Goal: Information Seeking & Learning: Learn about a topic

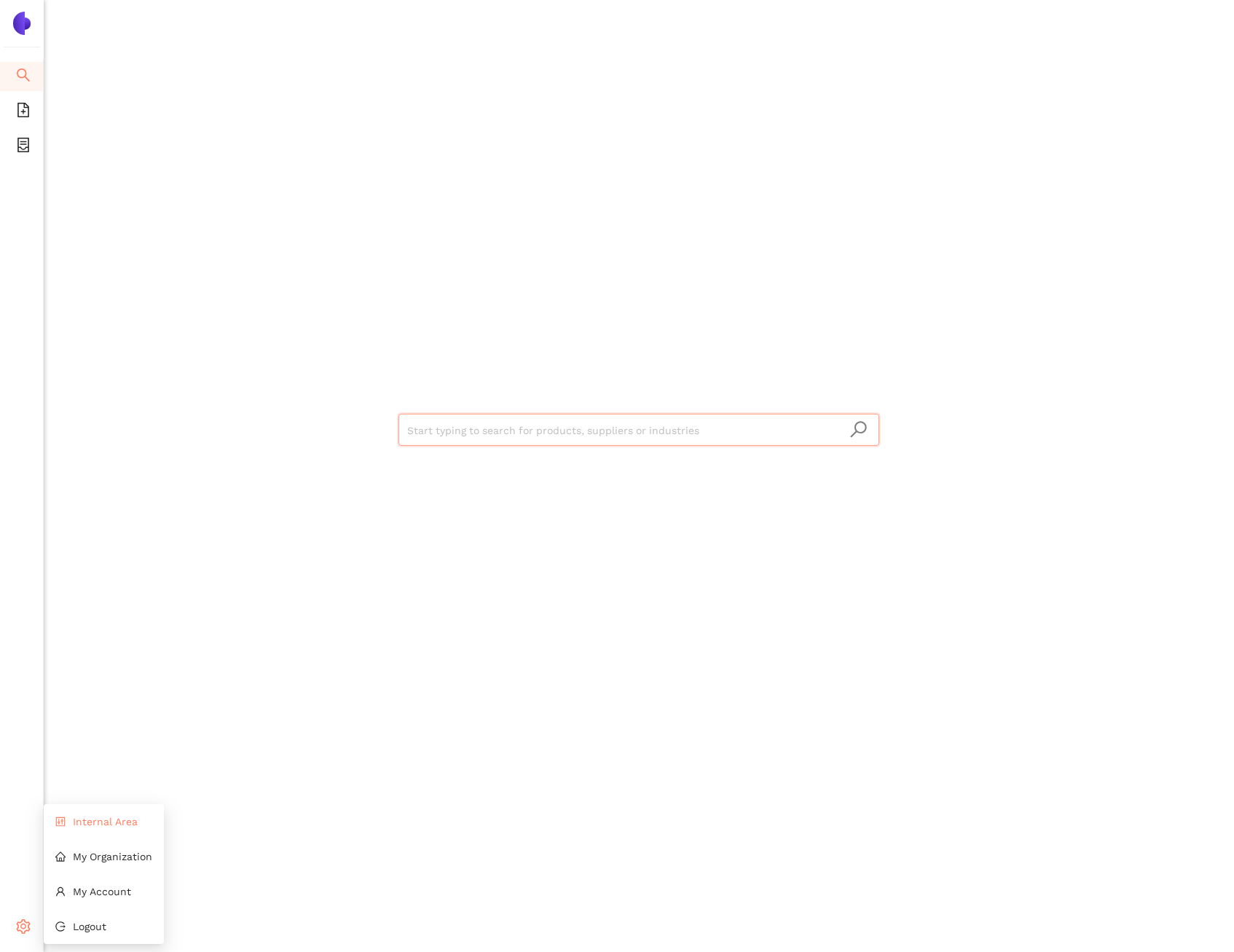
click at [94, 820] on span "Internal Area" at bounding box center [105, 821] width 64 height 12
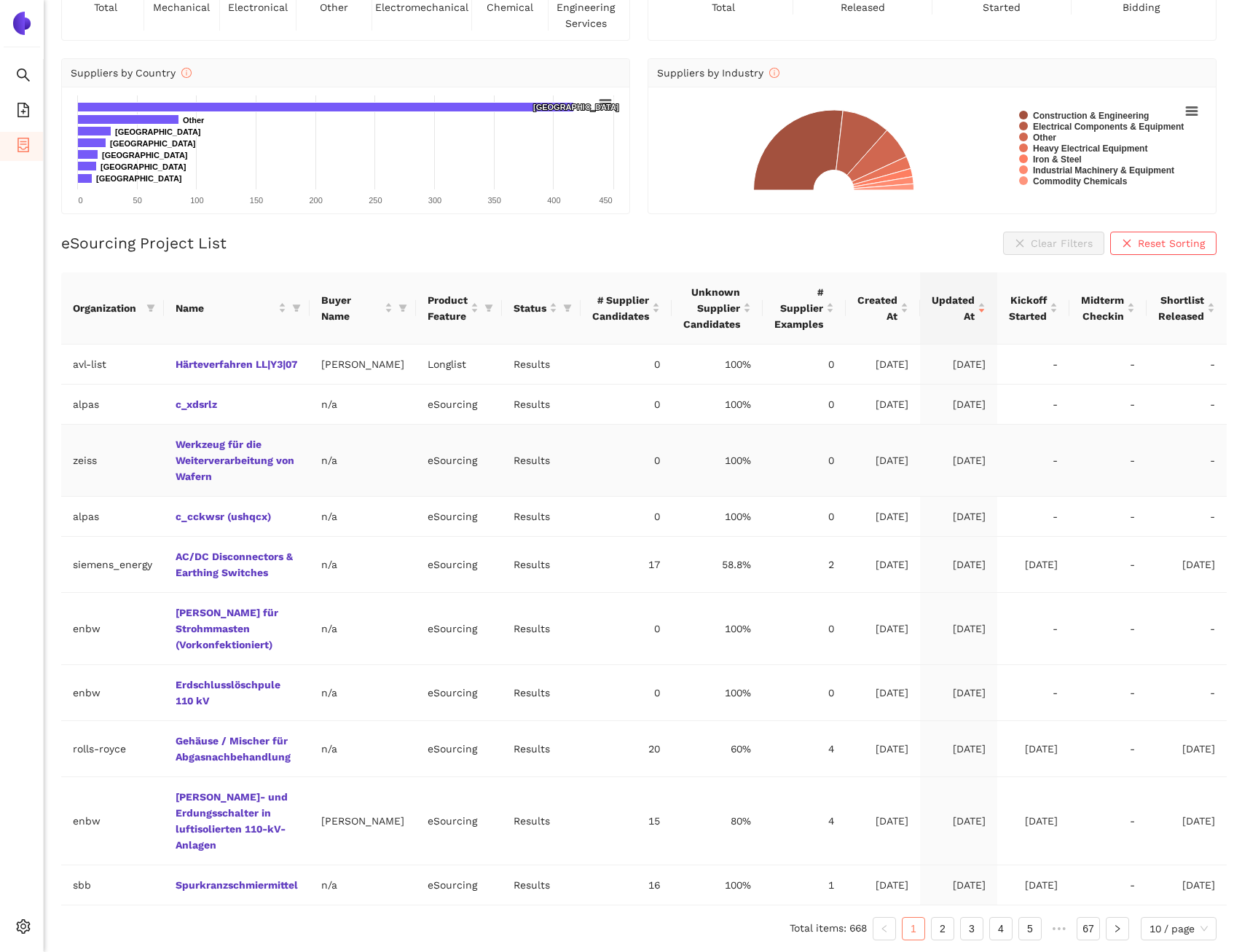
scroll to position [133, 0]
click at [157, 286] on th "Organization" at bounding box center [112, 308] width 103 height 72
click at [153, 304] on icon "filter" at bounding box center [151, 308] width 8 height 8
click at [108, 331] on input "text" at bounding box center [105, 338] width 127 height 16
type input "enbw"
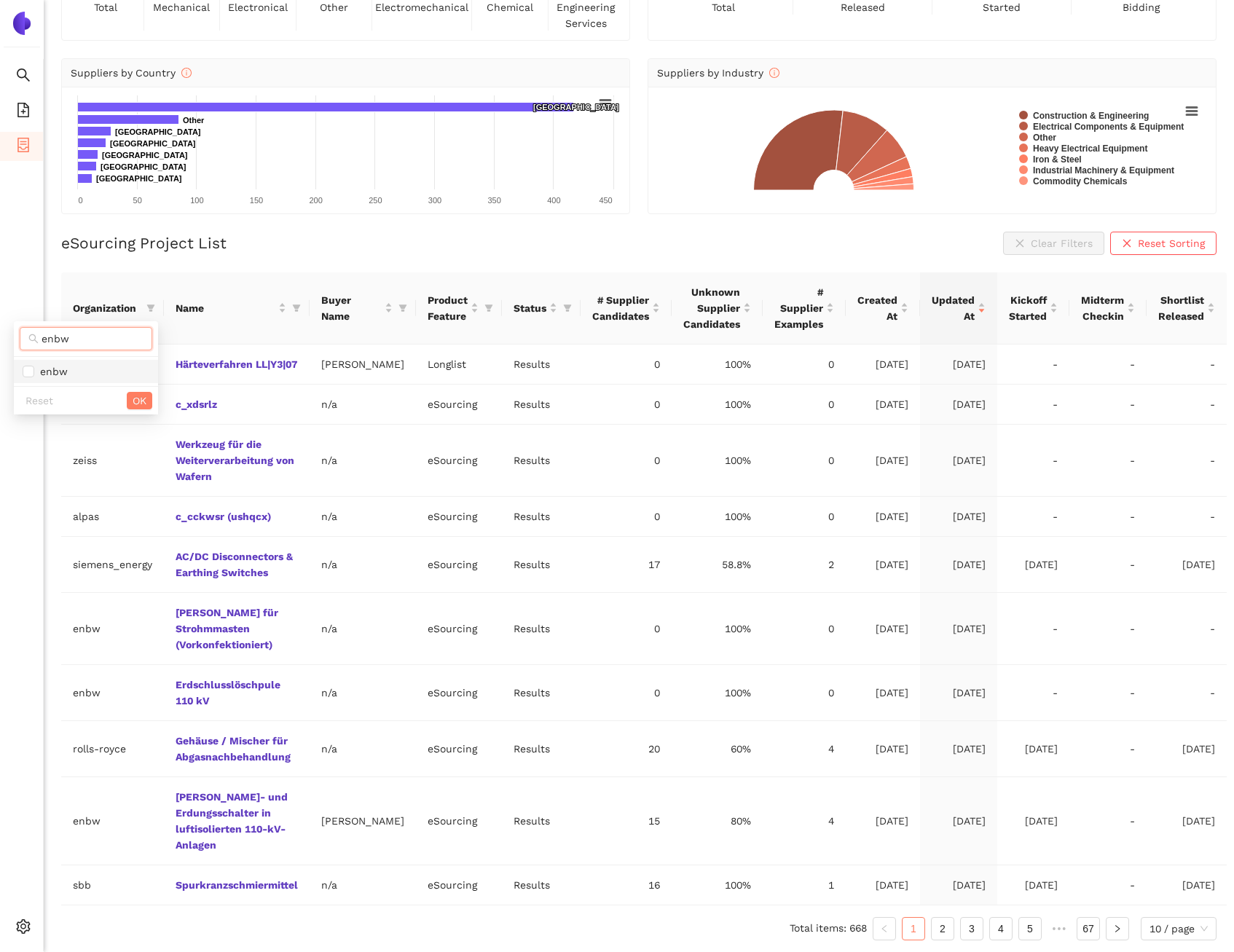
click at [125, 363] on span "enbw" at bounding box center [85, 371] width 126 height 16
checkbox input "true"
click at [129, 392] on button "OK" at bounding box center [139, 400] width 25 height 18
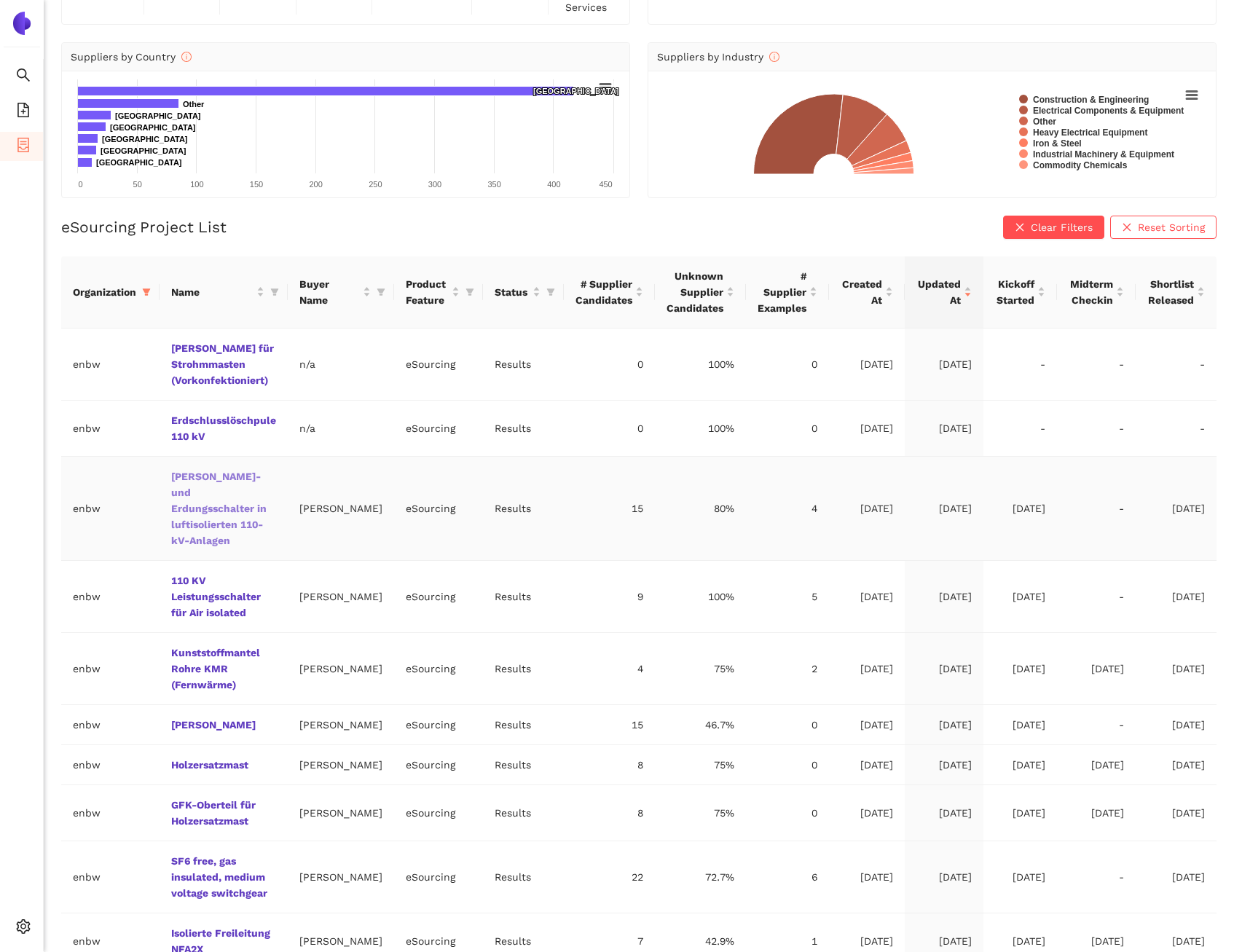
click at [0, 0] on link "[PERSON_NAME]- und Erdungsschalter in luftisolierten 110-kV-Anlagen" at bounding box center [0, 0] width 0 height 0
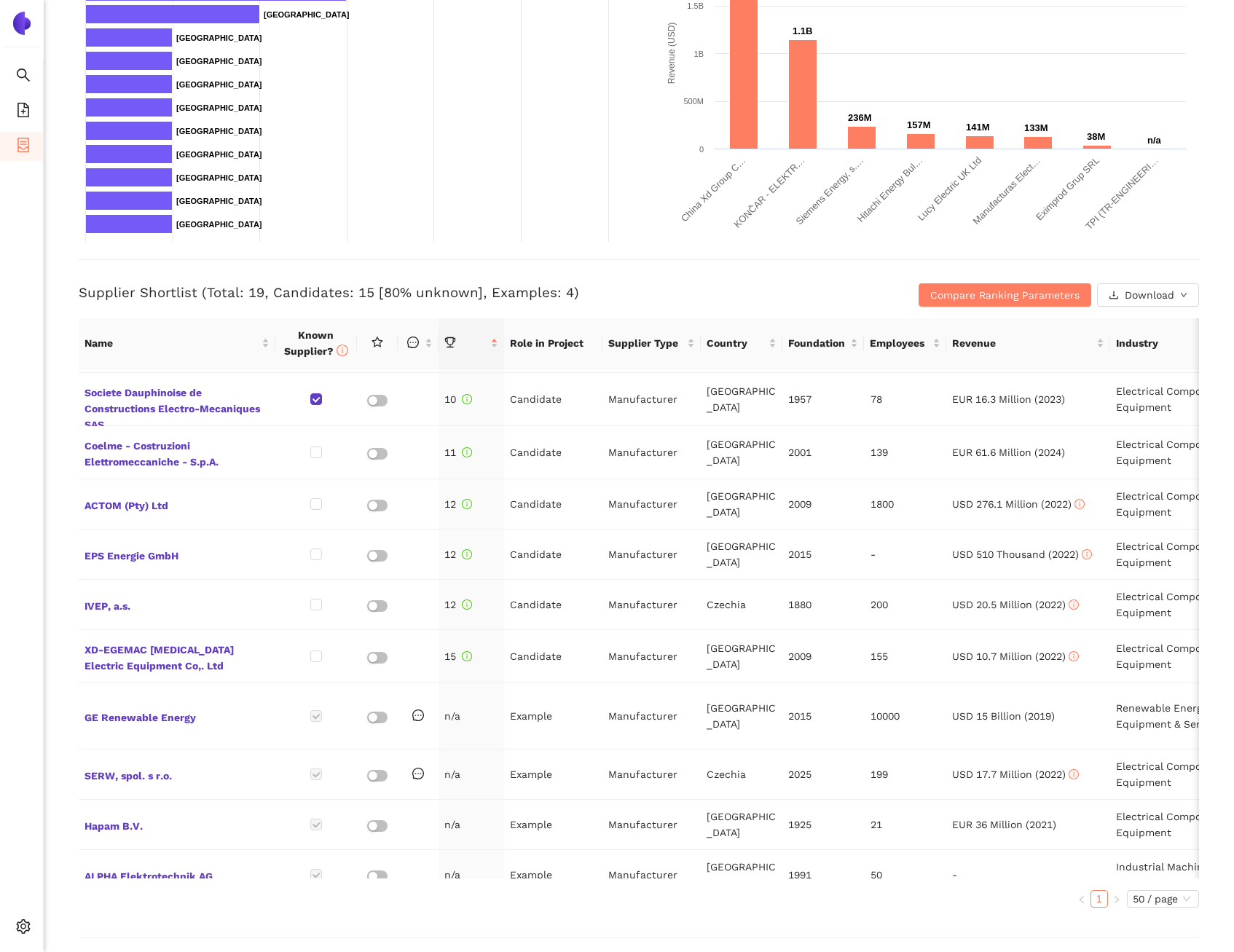
scroll to position [473, 0]
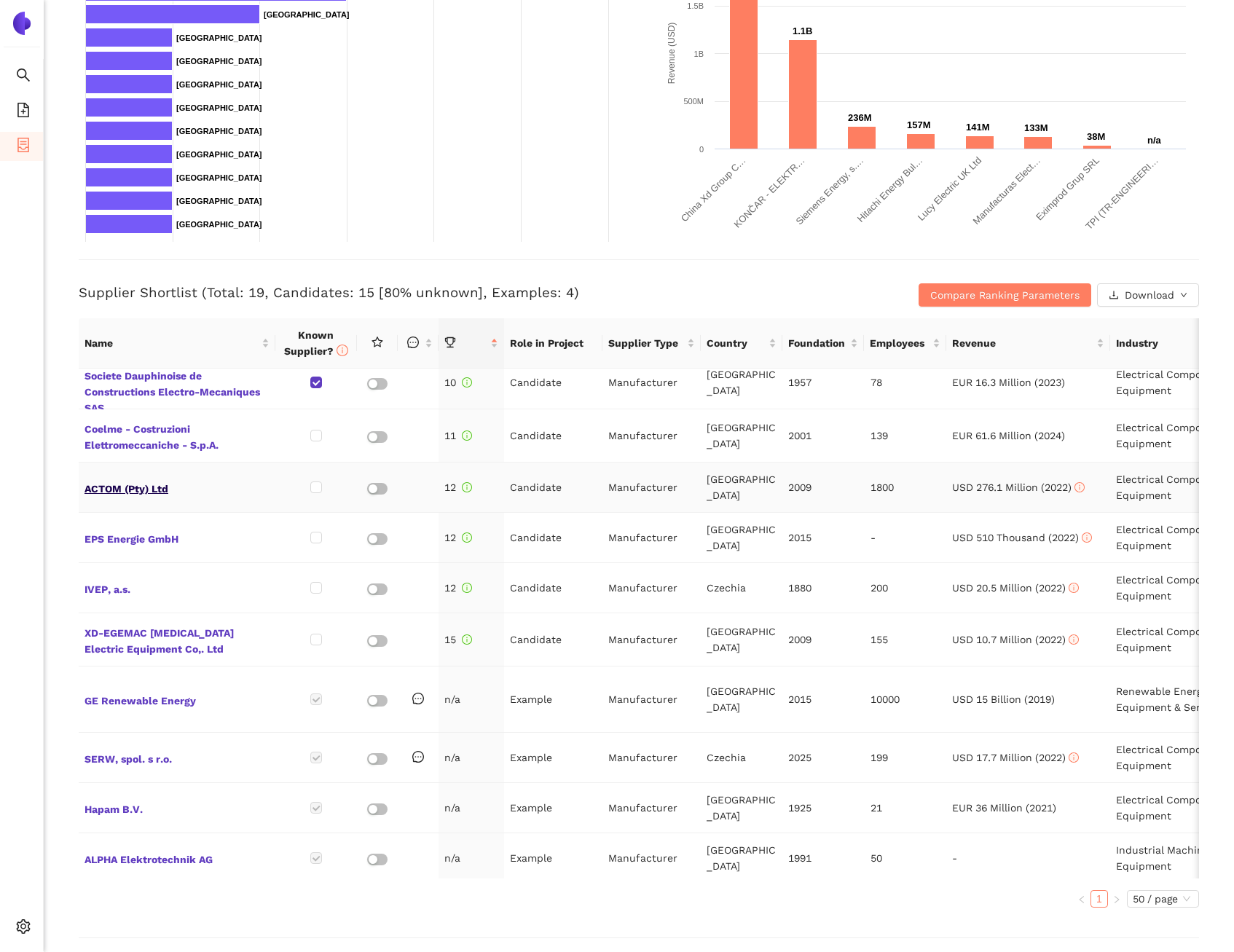
click at [111, 478] on span "ACTOM (Pty) Ltd" at bounding box center [177, 487] width 185 height 19
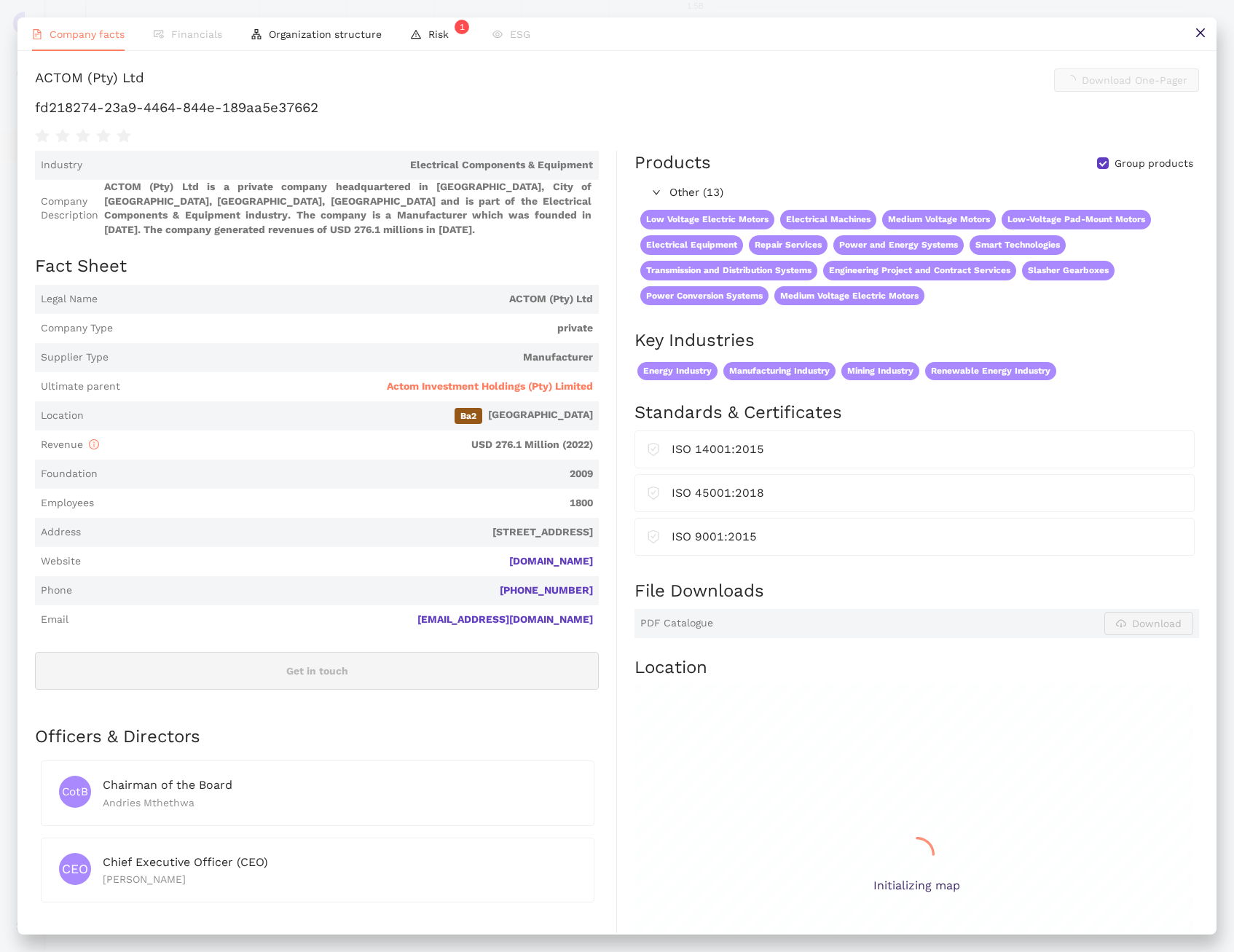
scroll to position [0, 0]
click at [0, 0] on link "[DOMAIN_NAME]" at bounding box center [0, 0] width 0 height 0
click at [144, 92] on div "ACTOM (Pty) Ltd" at bounding box center [90, 80] width 109 height 23
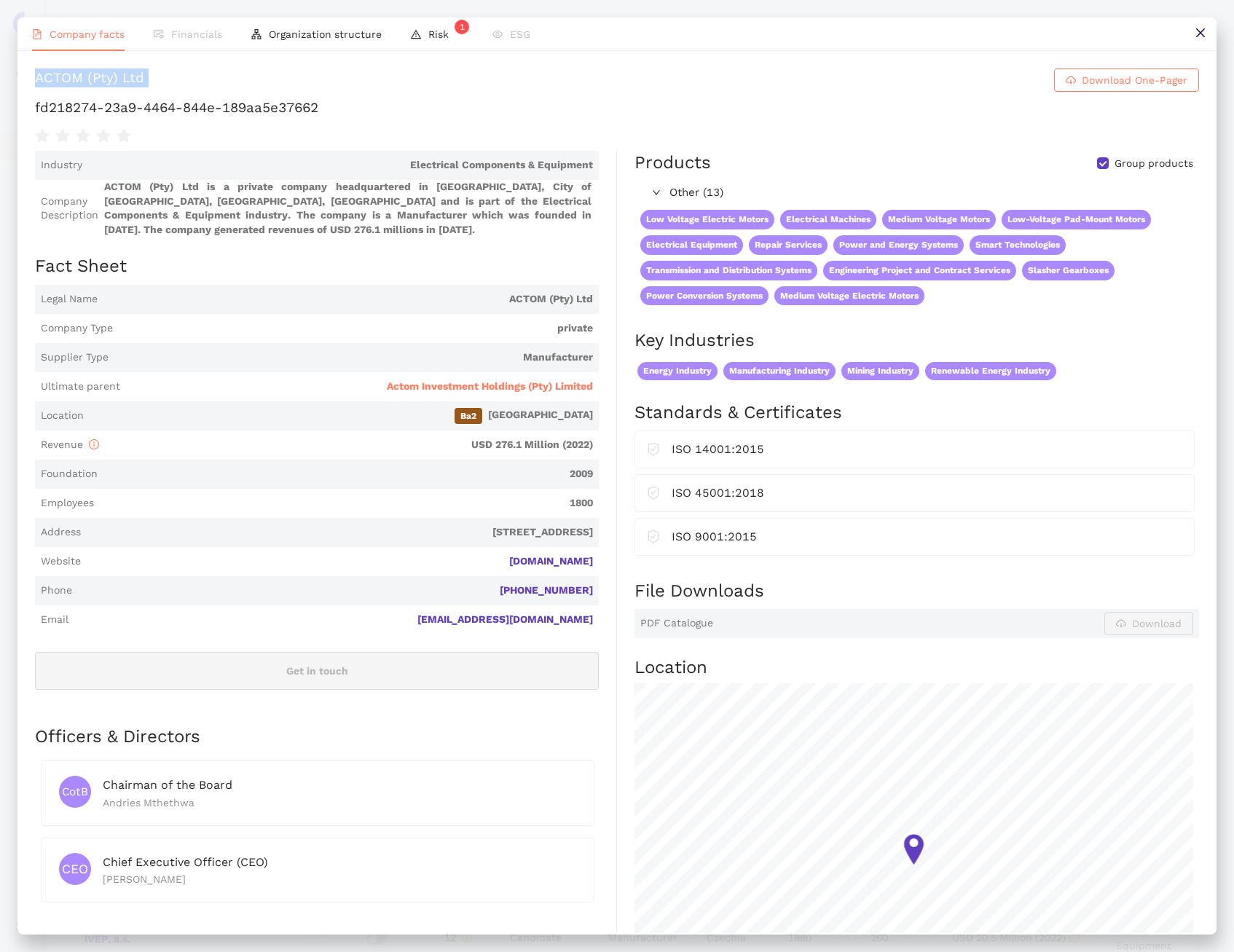
copy h1 "ACTOM (Pty) Ltd Download One-Pager"
click at [1207, 38] on button at bounding box center [1200, 33] width 33 height 33
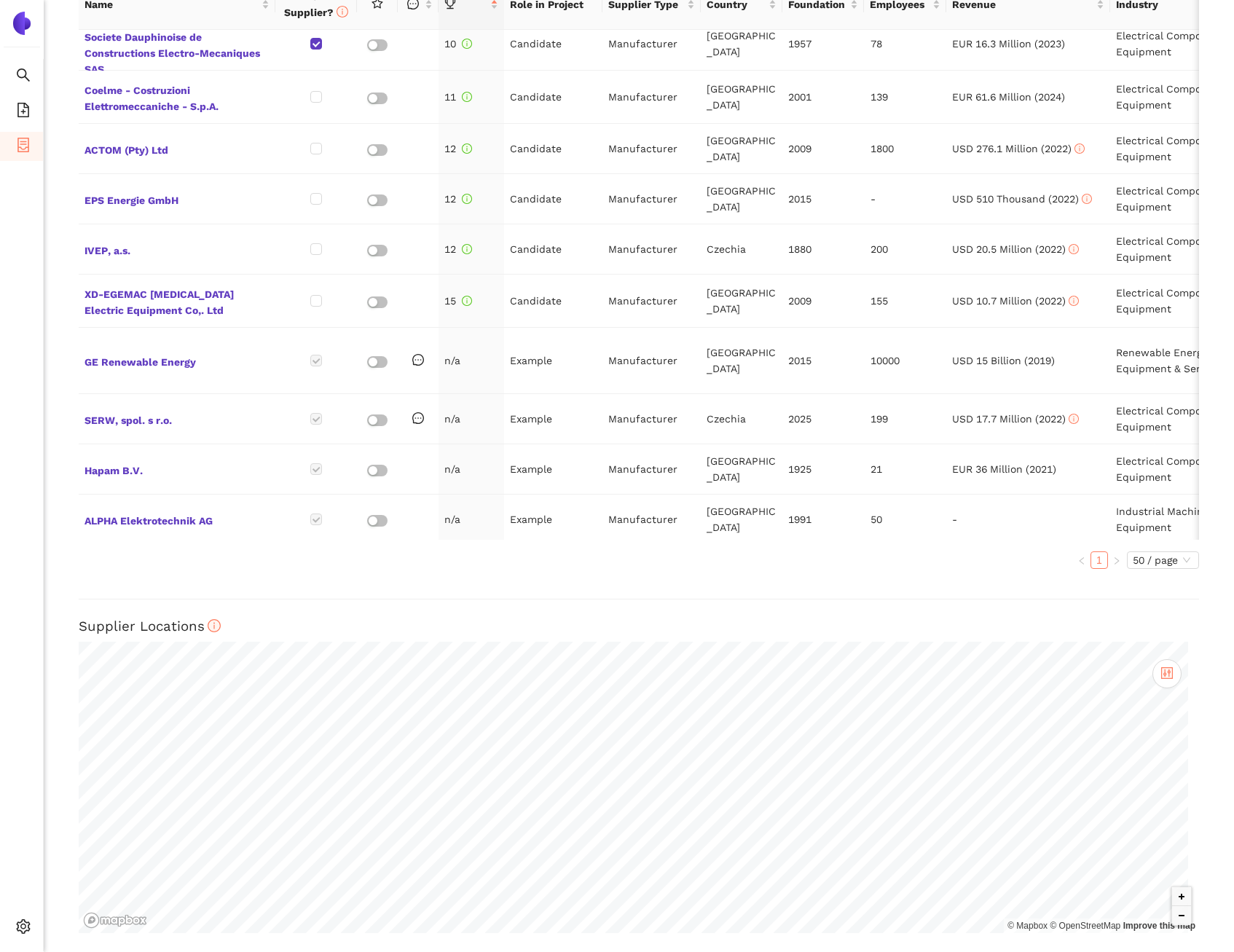
scroll to position [692, 0]
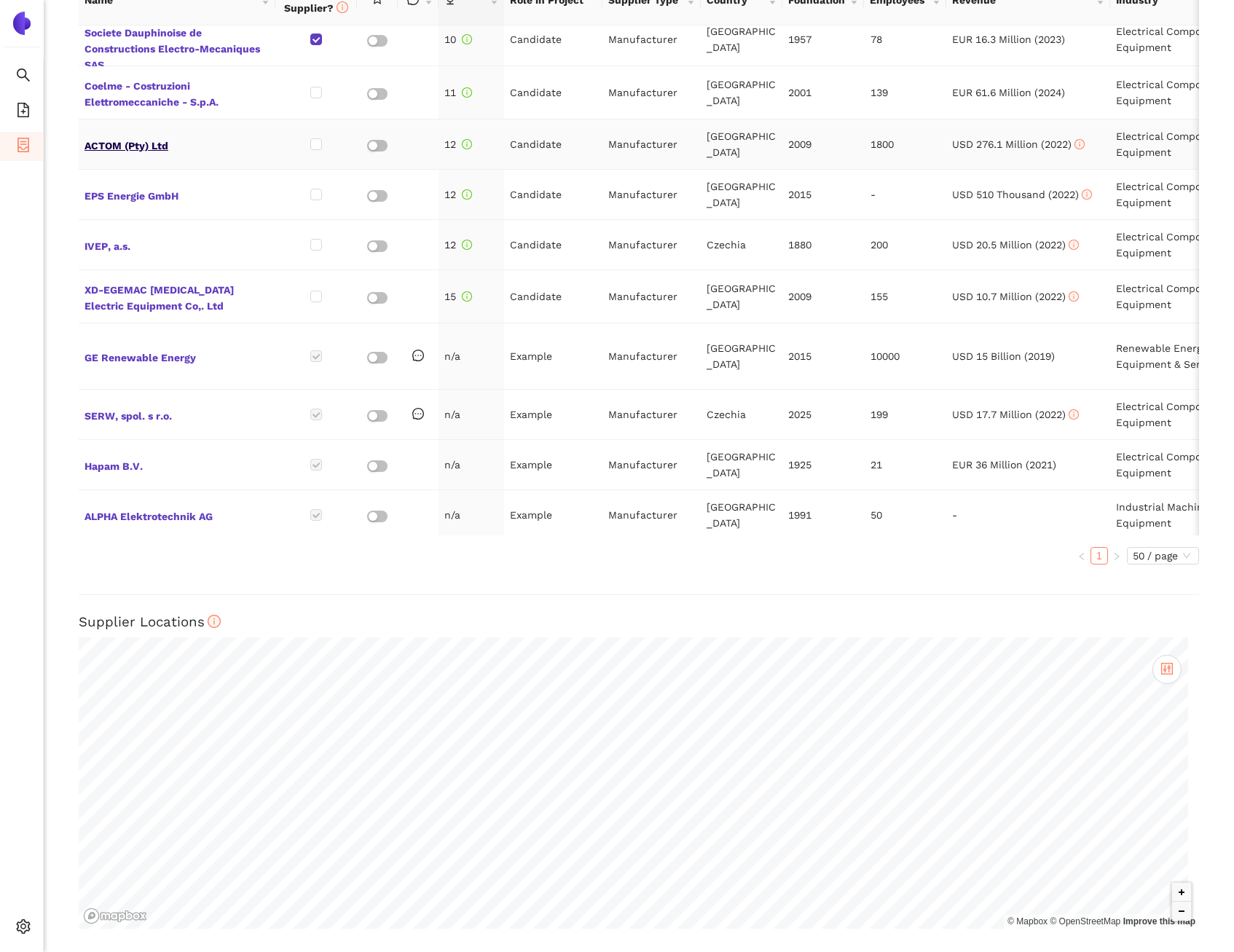
click at [122, 135] on span "ACTOM (Pty) Ltd" at bounding box center [177, 144] width 185 height 19
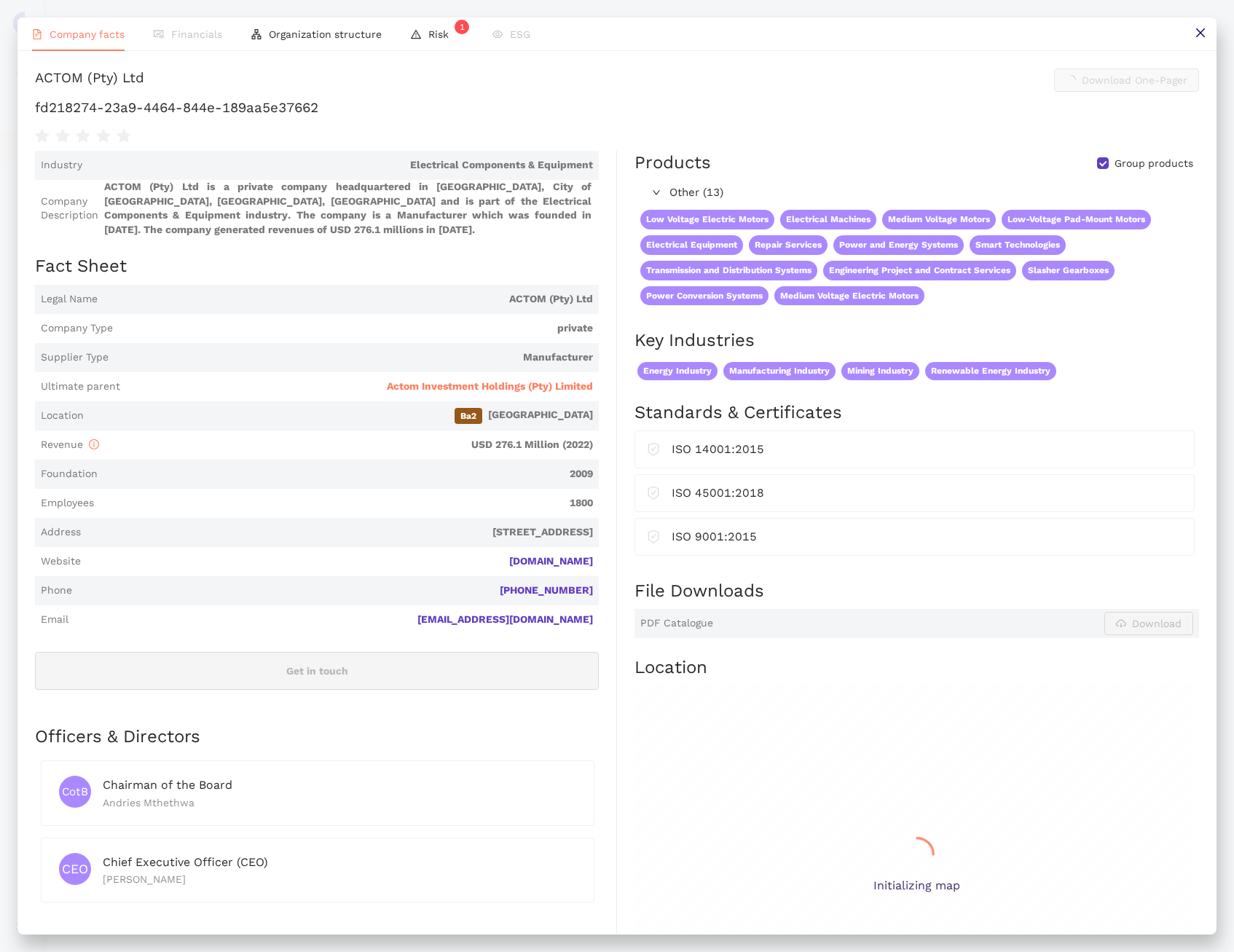
scroll to position [0, 0]
copy div "CTOM (Pty) Ltd"
drag, startPoint x: 222, startPoint y: 84, endPoint x: 40, endPoint y: 75, distance: 182.2
click at [40, 75] on h1 "ACTOM (Pty) Ltd Download One-Pager" at bounding box center [617, 80] width 1164 height 23
copy div "ACTOM (Pty) Ltd"
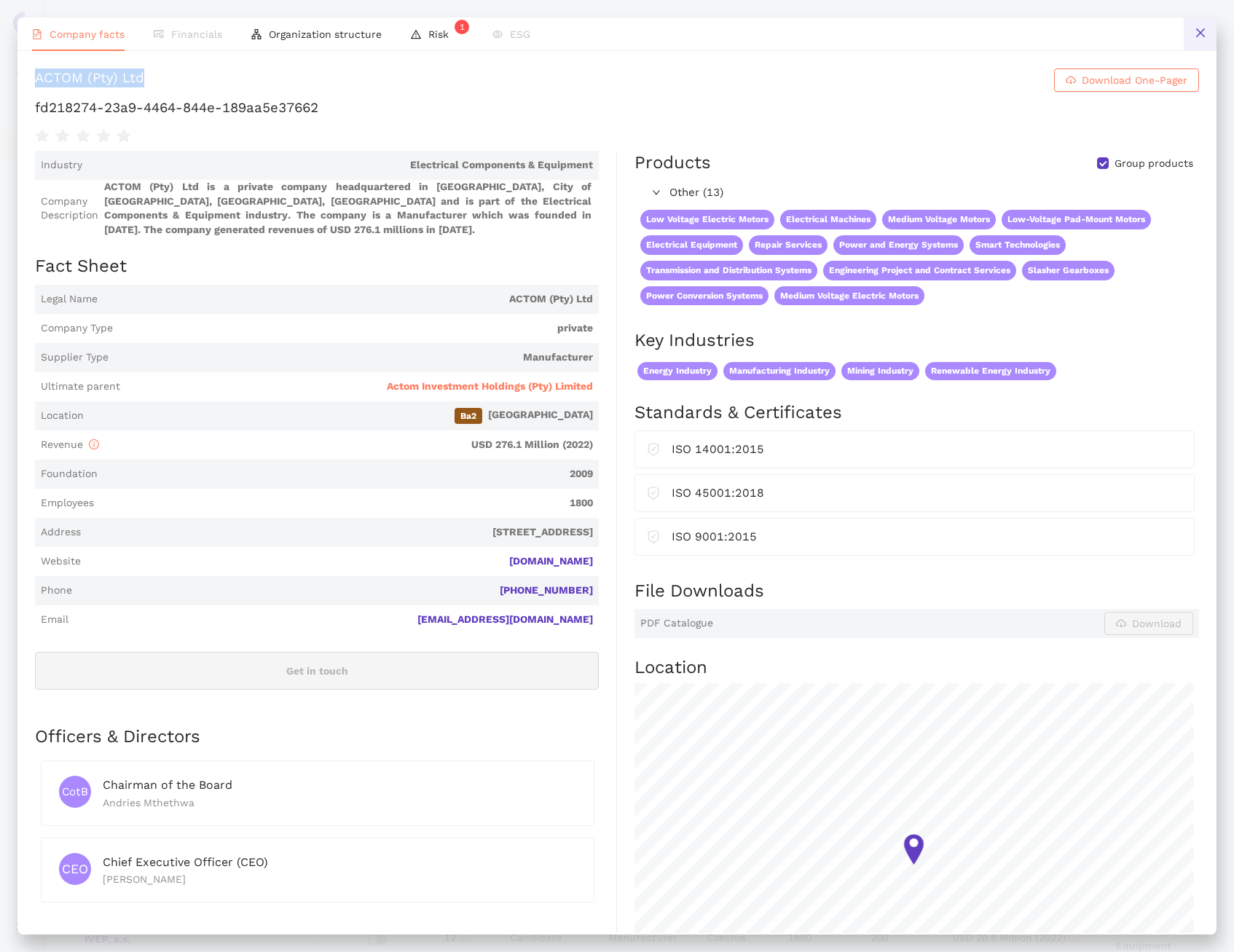
click at [1203, 33] on icon "close" at bounding box center [1201, 33] width 12 height 12
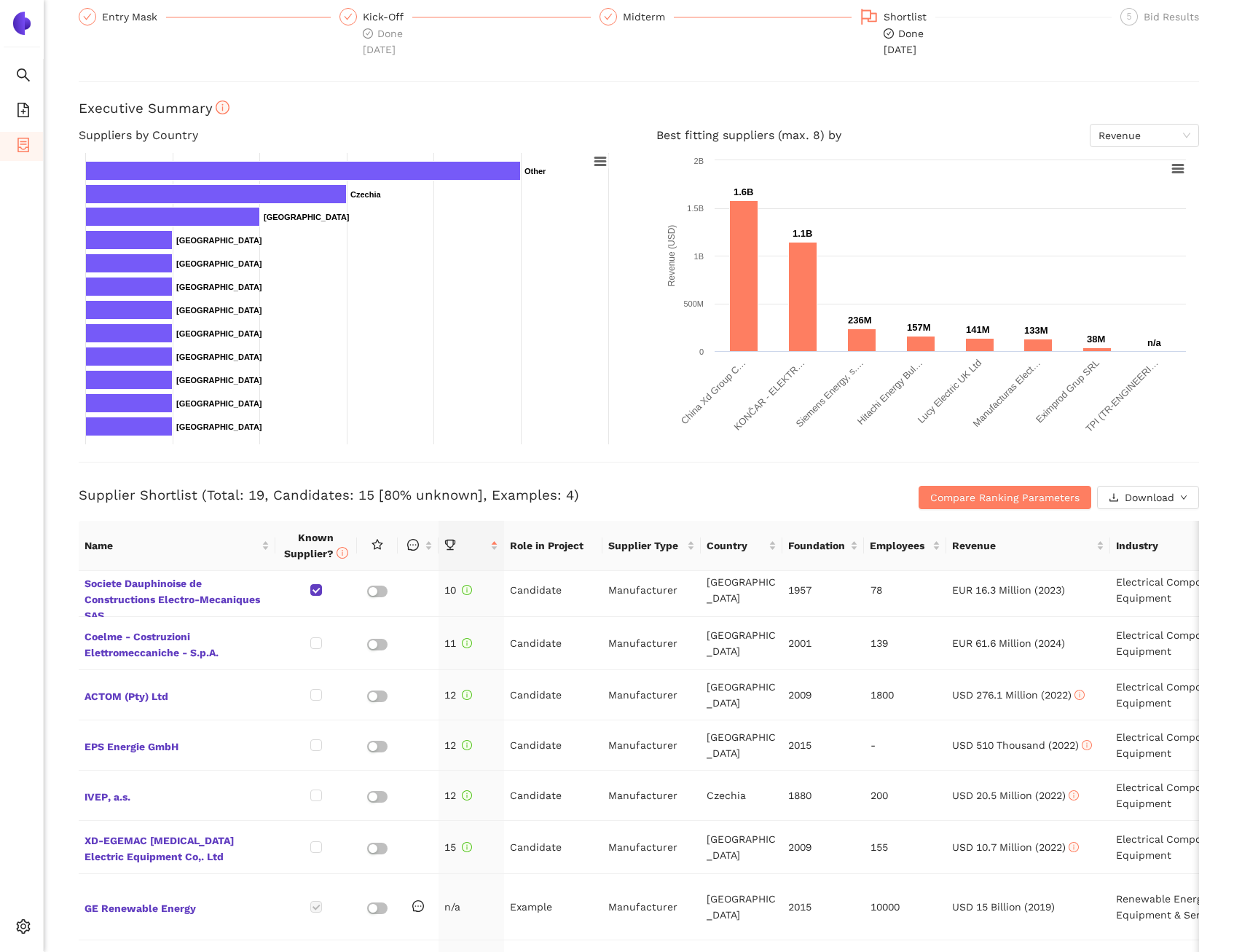
scroll to position [473, 0]
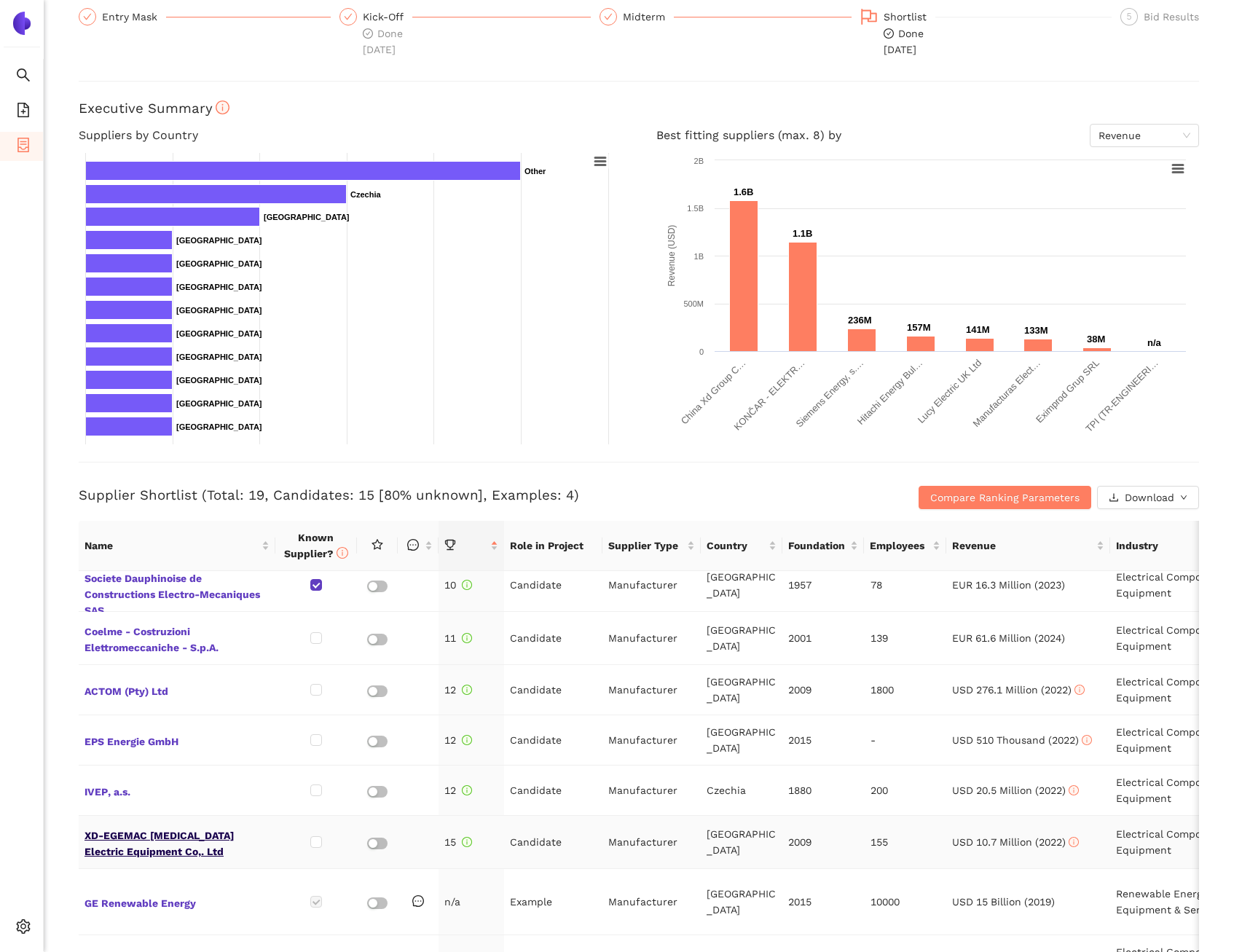
click at [145, 831] on span "XD-EGEMAC [MEDICAL_DATA] Electric Equipment Co,. Ltd" at bounding box center [177, 842] width 185 height 35
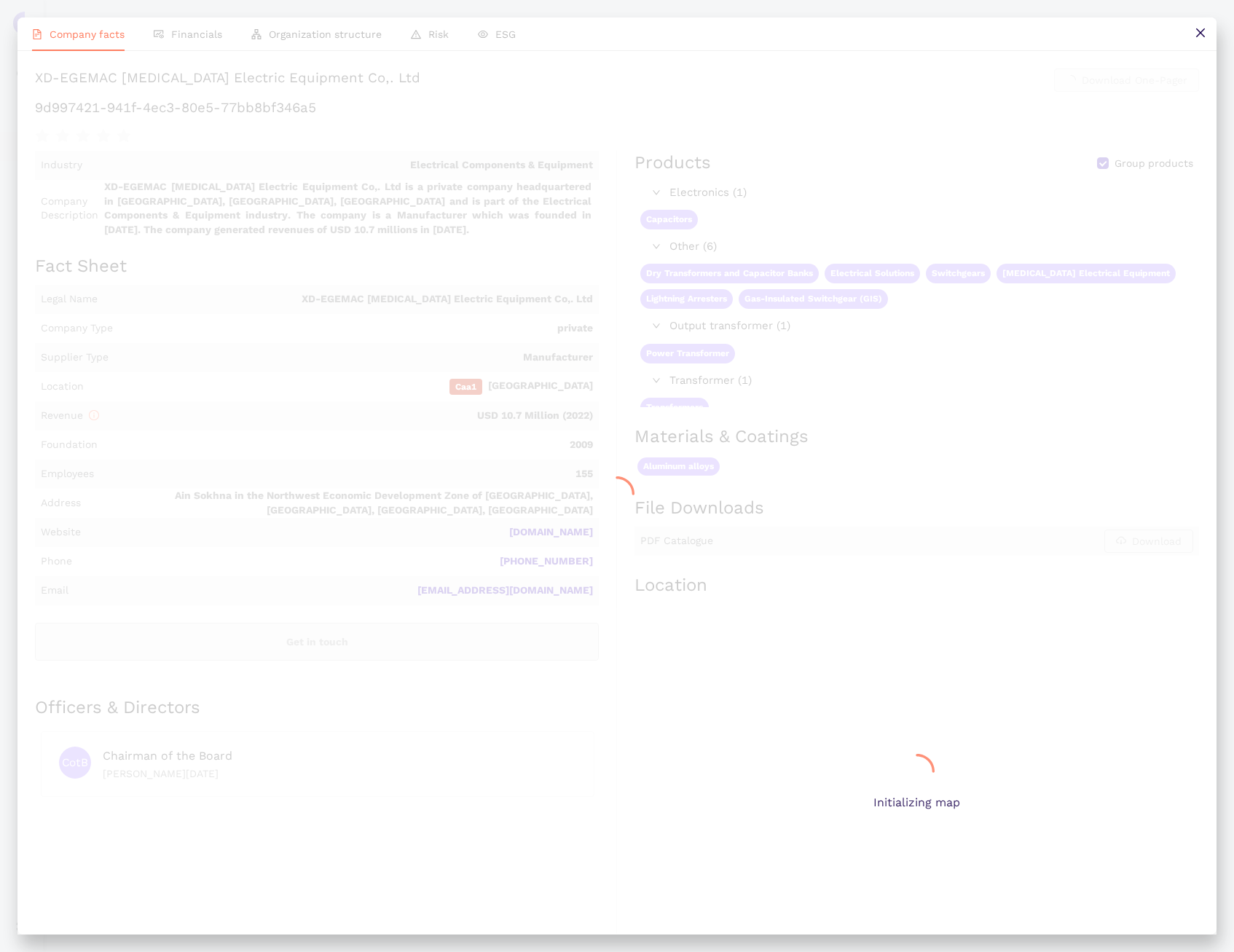
scroll to position [0, 0]
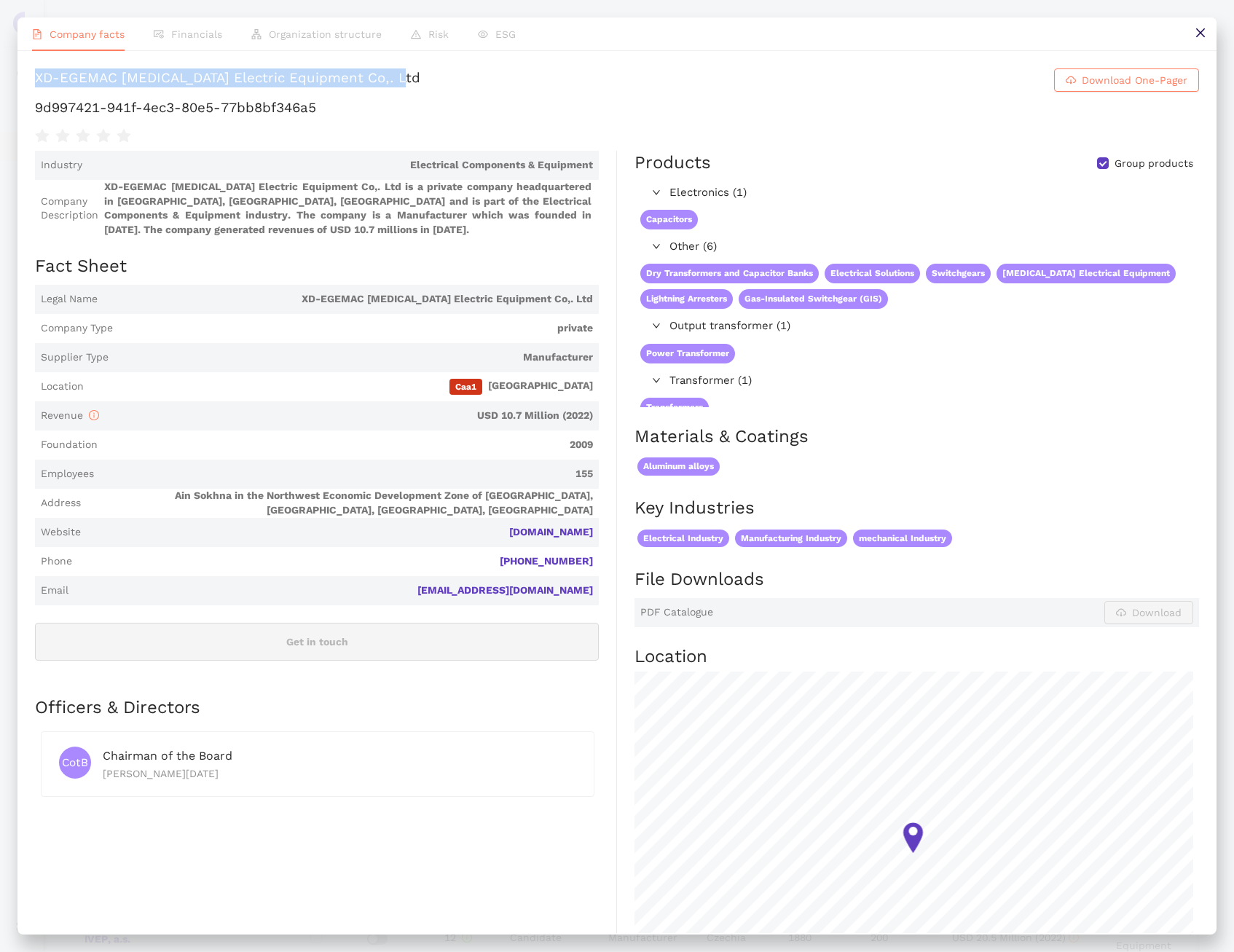
drag, startPoint x: 621, startPoint y: 88, endPoint x: 40, endPoint y: 94, distance: 581.0
click at [40, 92] on h1 "XD-EGEMAC [MEDICAL_DATA] Electric Equipment Co,. Ltd Download One-Pager" at bounding box center [617, 80] width 1164 height 23
copy div "XD-EGEMAC [MEDICAL_DATA] Electric Equipment Co,. Ltd"
click at [1211, 33] on button at bounding box center [1200, 33] width 33 height 33
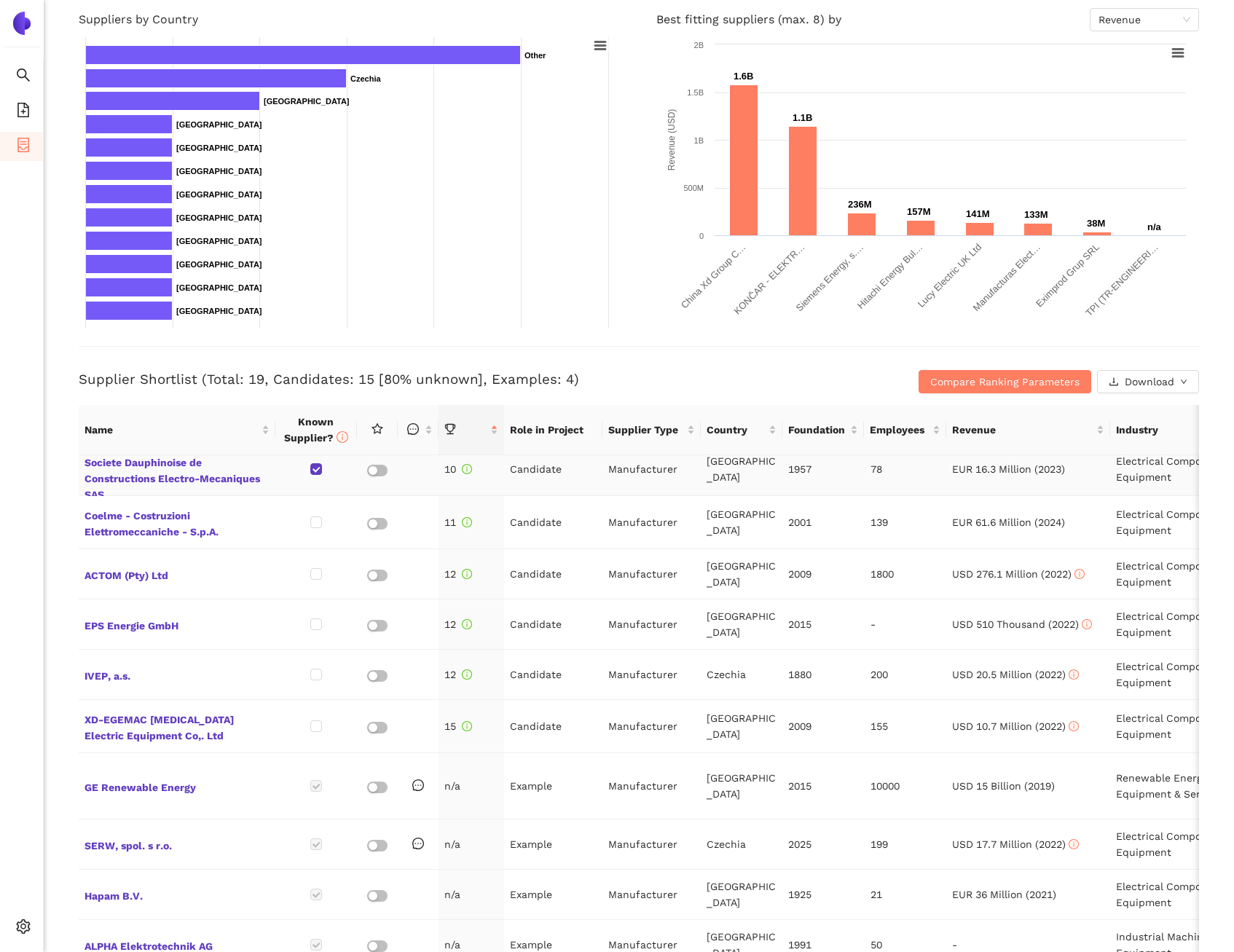
scroll to position [407, 0]
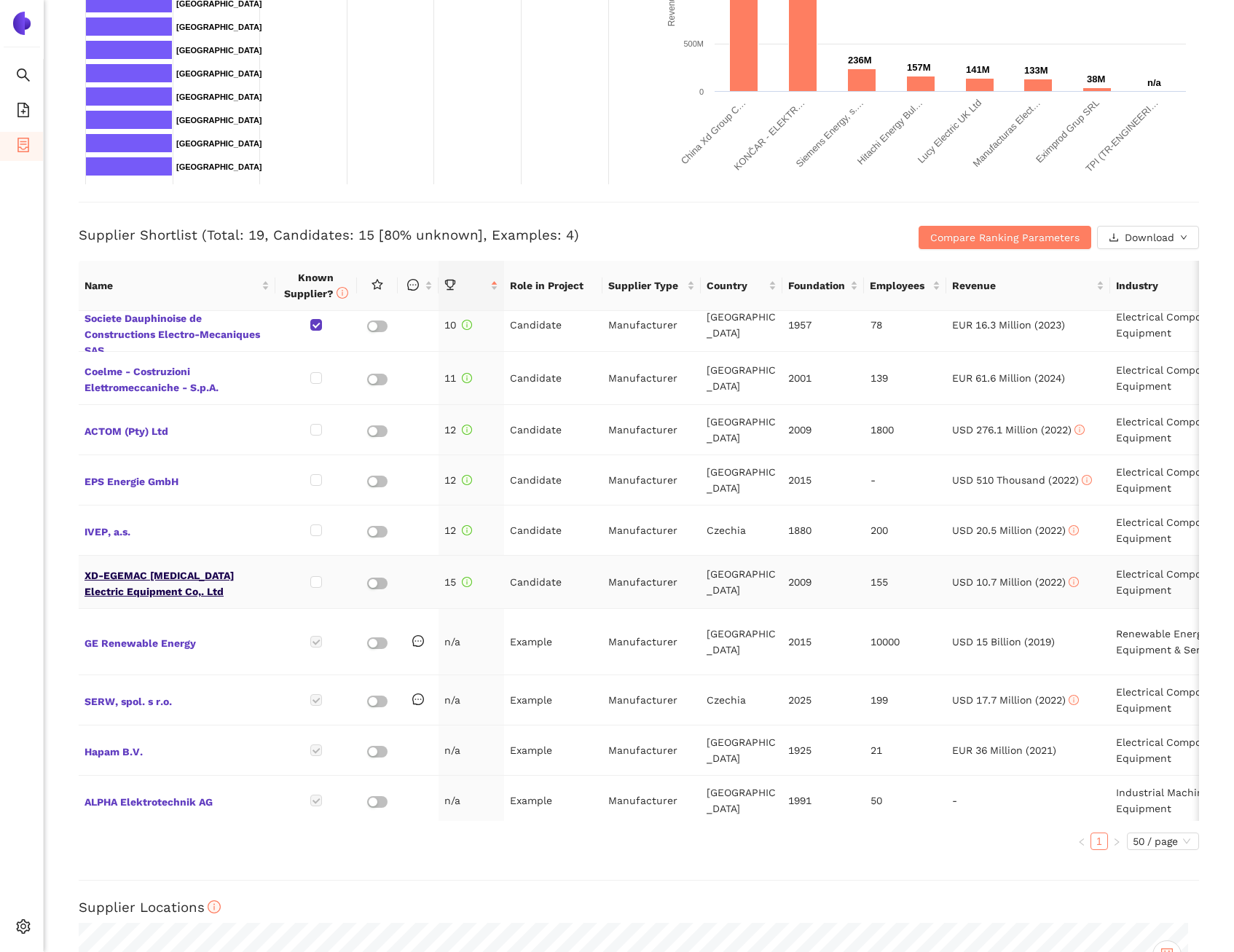
click at [198, 564] on span "XD-EGEMAC [MEDICAL_DATA] Electric Equipment Co,. Ltd" at bounding box center [177, 582] width 185 height 35
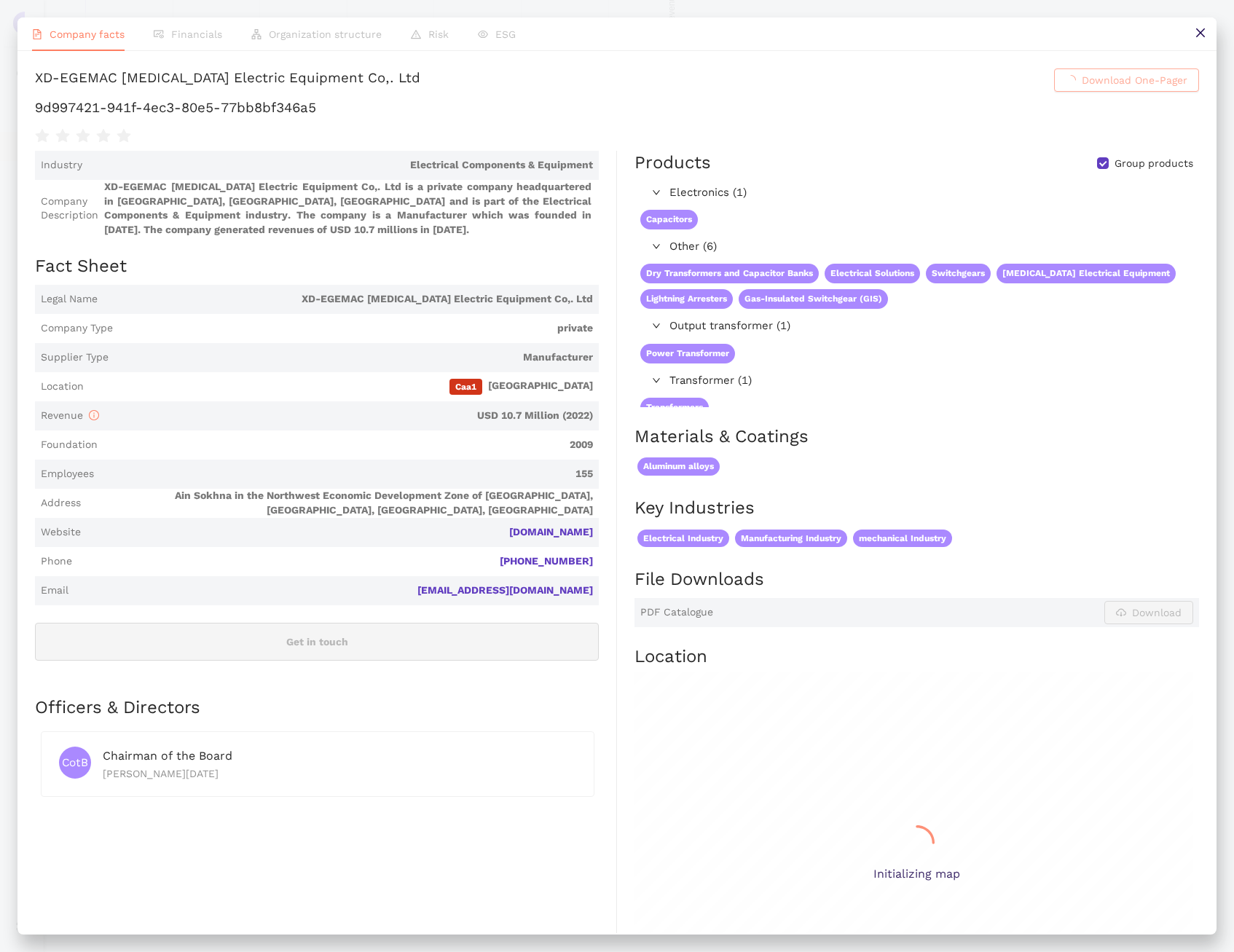
scroll to position [0, 0]
click at [420, 75] on div "XD-EGEMAC [MEDICAL_DATA] Electric Equipment Co,. Ltd" at bounding box center [228, 80] width 385 height 23
copy h1 "XD-EGEMAC [MEDICAL_DATA] Electric Equipment Co,. Ltd Download One-Pager"
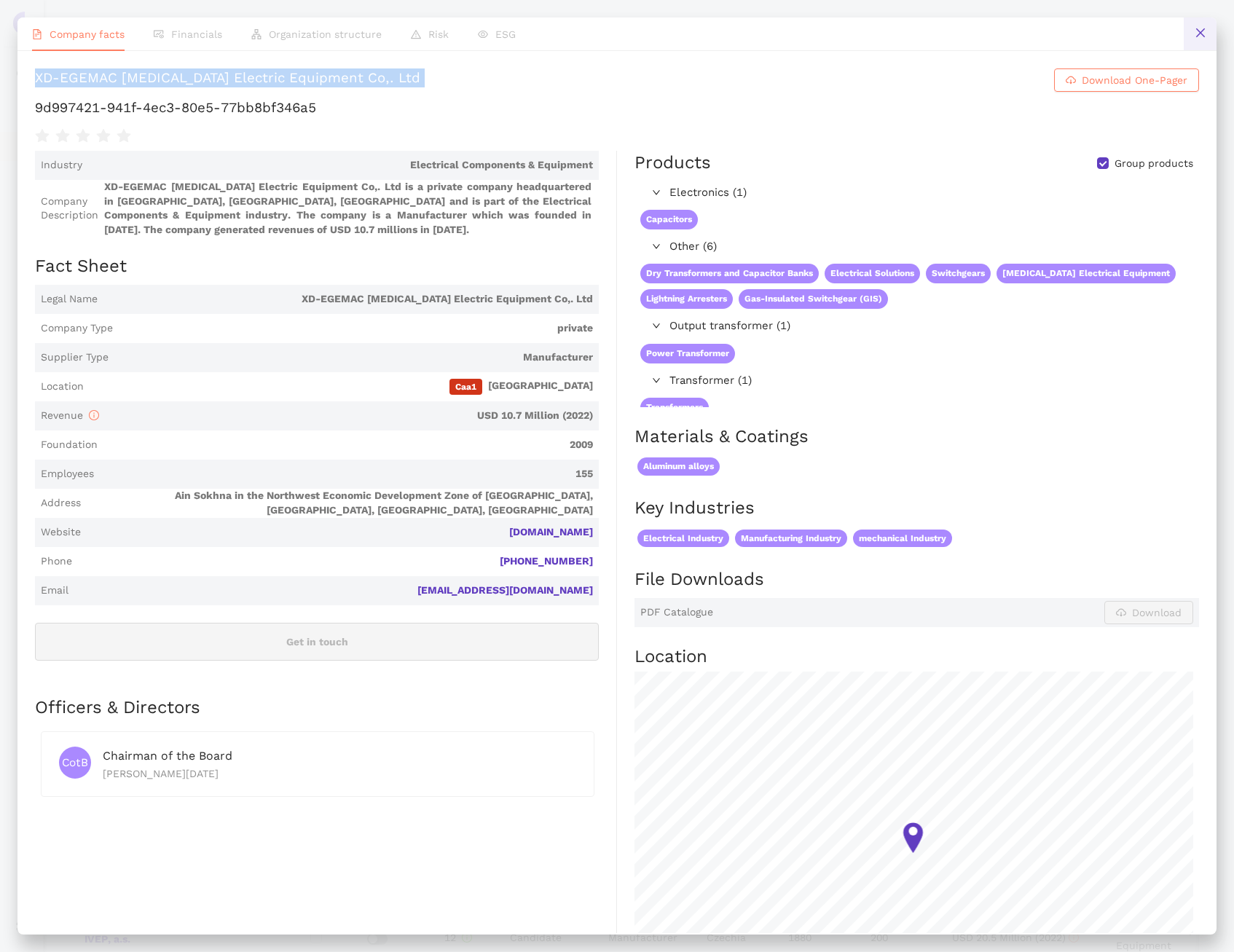
click at [1205, 31] on icon "close" at bounding box center [1201, 33] width 12 height 12
